Goal: Use online tool/utility: Use online tool/utility

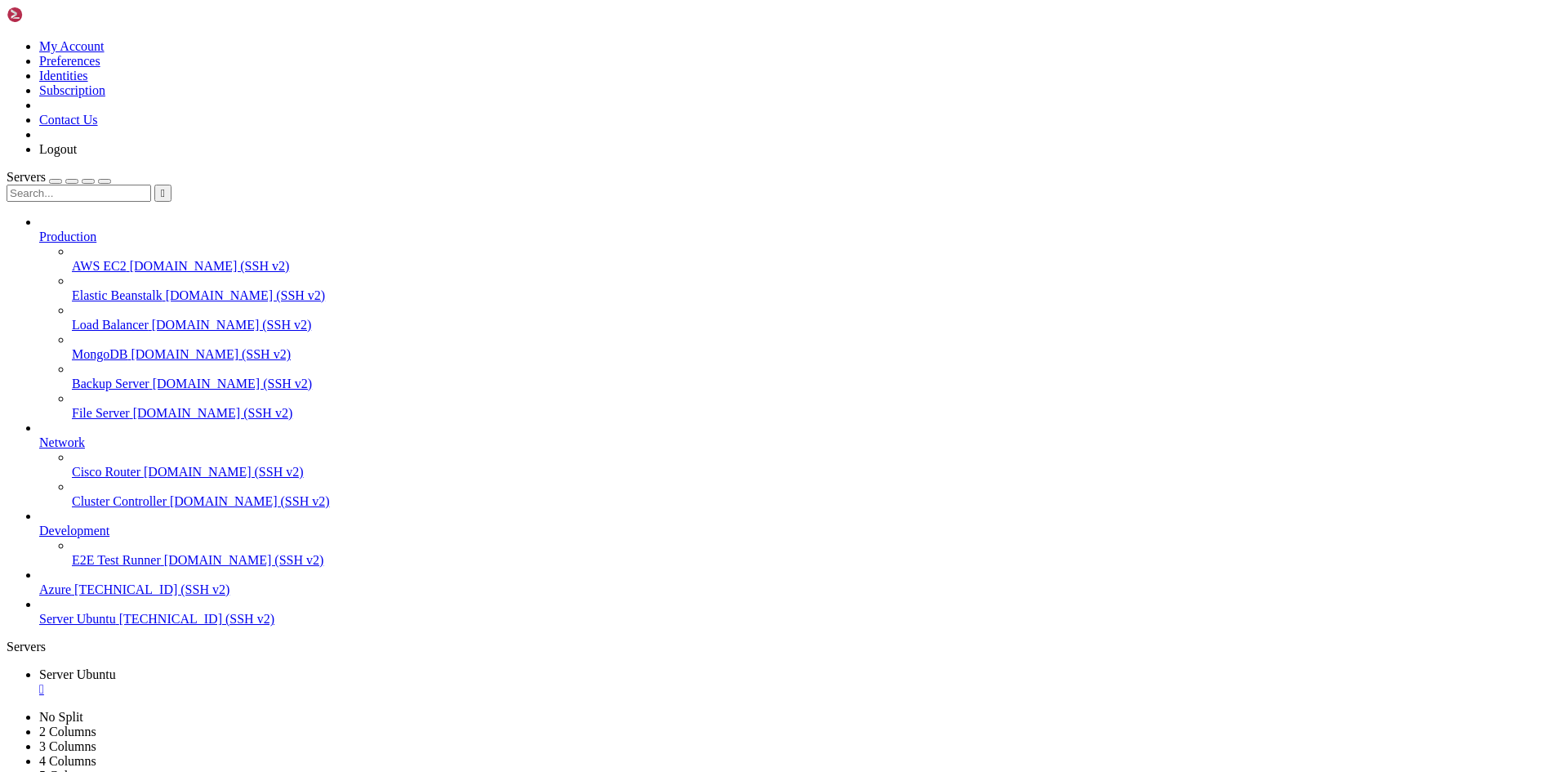
drag, startPoint x: 578, startPoint y: 1568, endPoint x: 1046, endPoint y: 1386, distance: 502.1
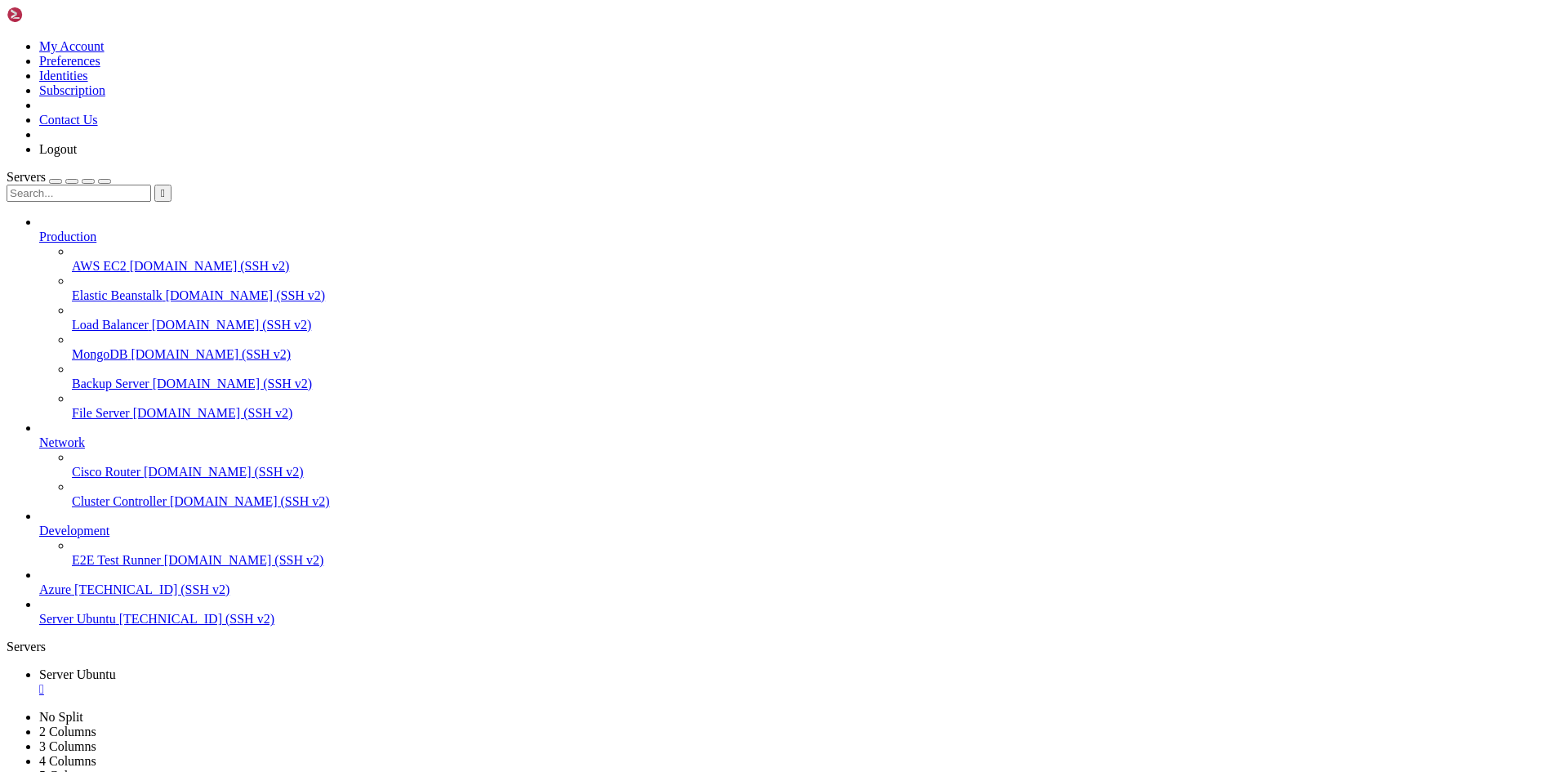
drag, startPoint x: 268, startPoint y: 1590, endPoint x: 13, endPoint y: 1597, distance: 255.1
